Goal: Browse casually

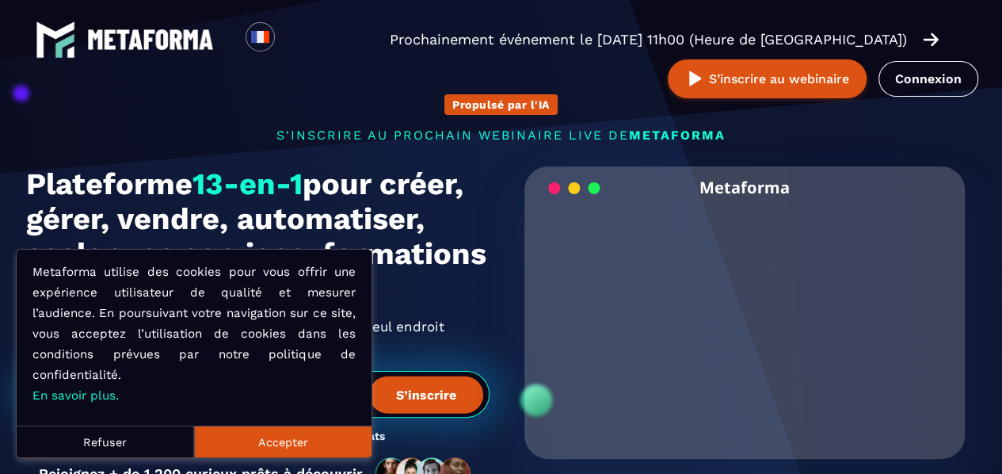
click at [84, 442] on button "Refuser" at bounding box center [105, 442] width 177 height 32
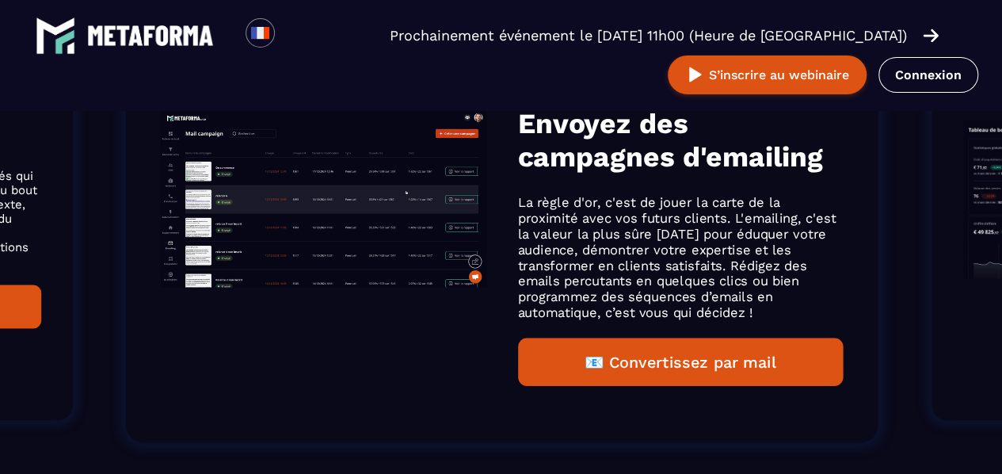
scroll to position [1168, 0]
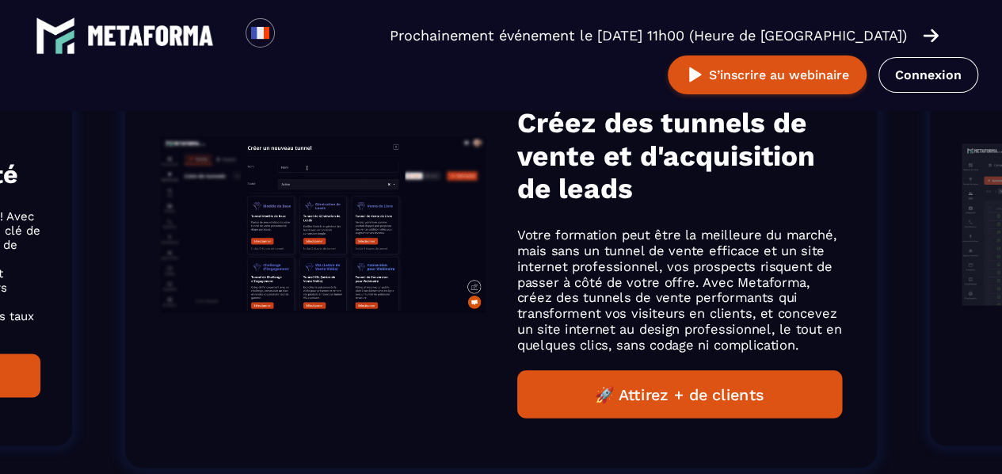
click at [501, 352] on div "REMPLACE Créez des tunnels de vente et d'acquisition de leads Votre formation p…" at bounding box center [501, 224] width 752 height 487
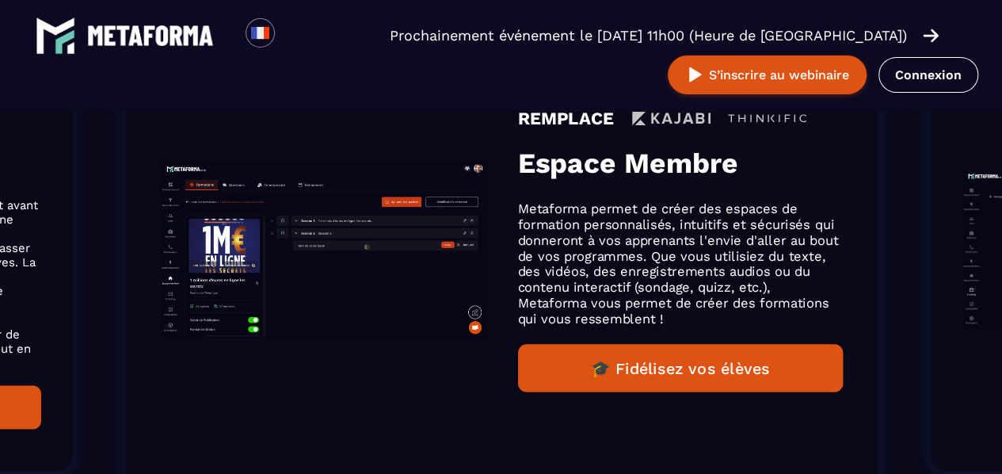
scroll to position [1193, 0]
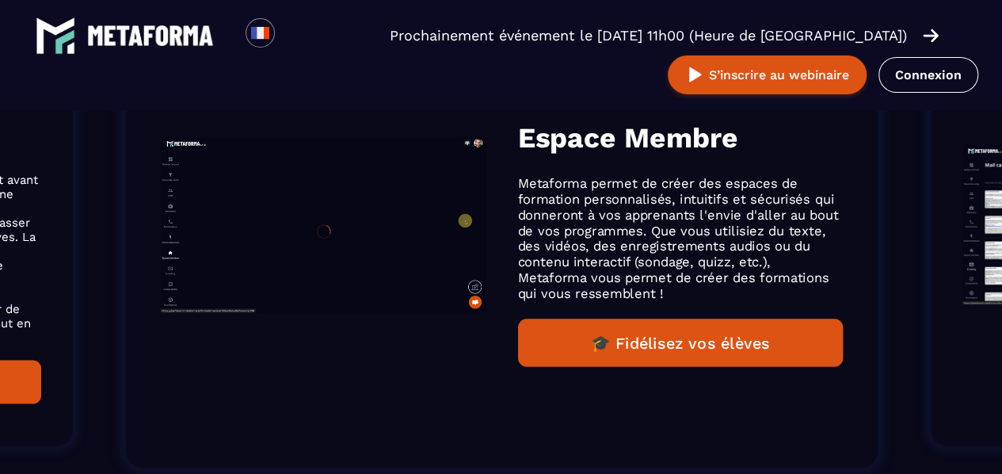
click at [666, 337] on button "🎓 Fidélisez vos élèves" at bounding box center [681, 343] width 326 height 48
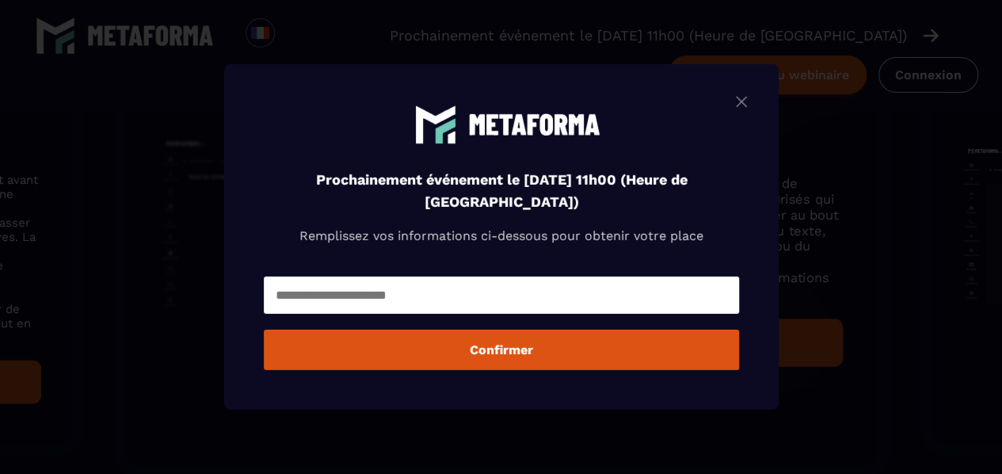
click at [743, 101] on img "Modal window" at bounding box center [741, 102] width 19 height 20
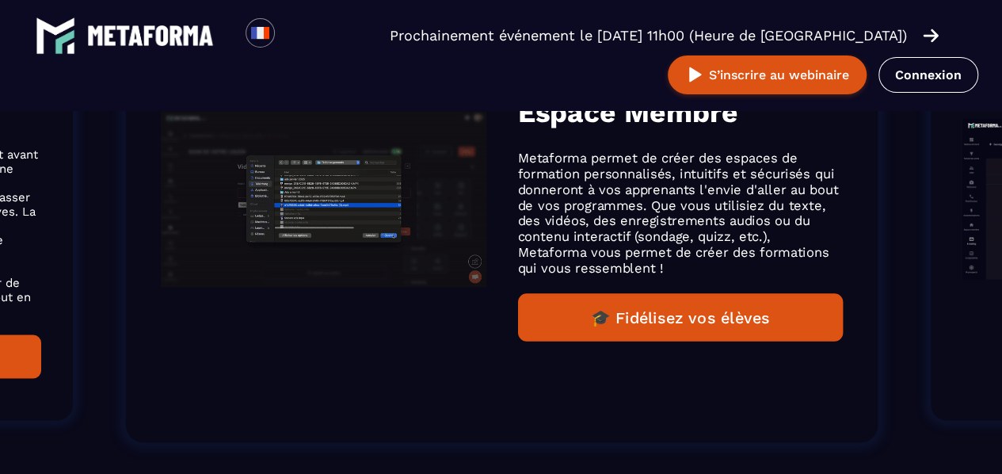
scroll to position [1168, 0]
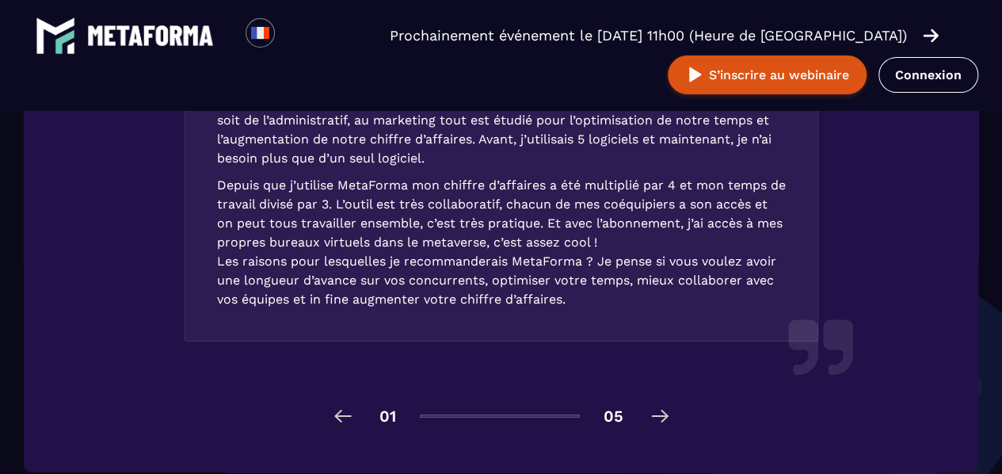
scroll to position [2448, 0]
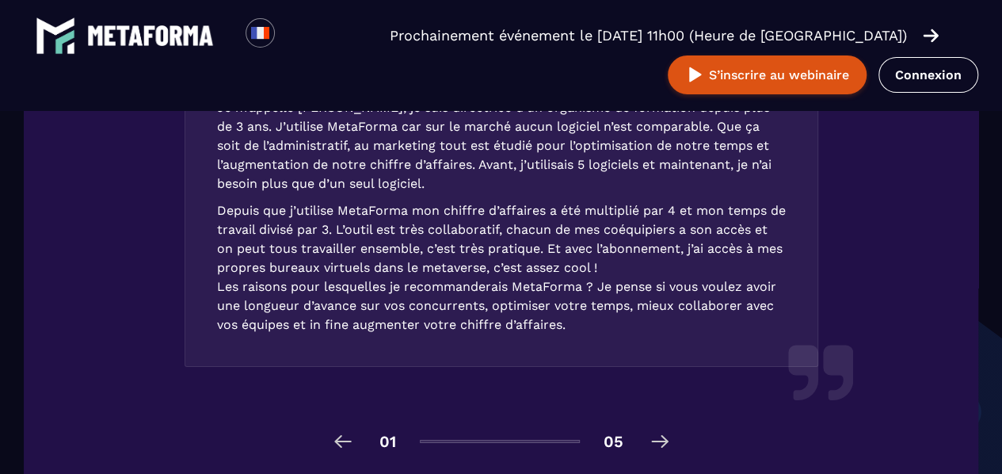
click at [662, 441] on img at bounding box center [659, 441] width 25 height 25
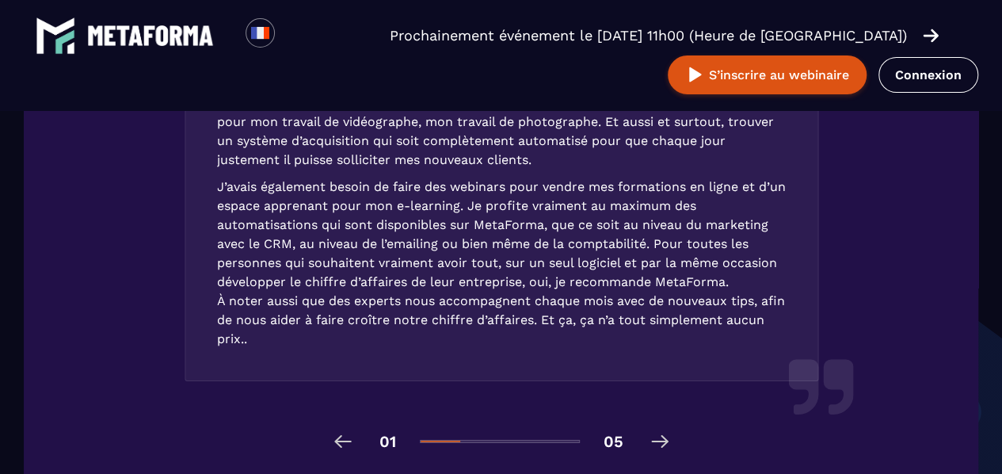
click at [662, 439] on img at bounding box center [659, 441] width 25 height 25
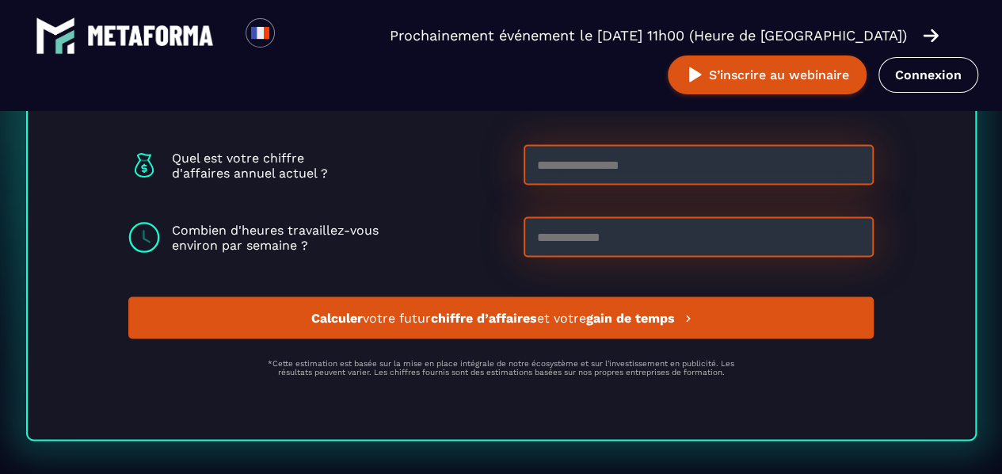
scroll to position [0, 0]
